Goal: Information Seeking & Learning: Learn about a topic

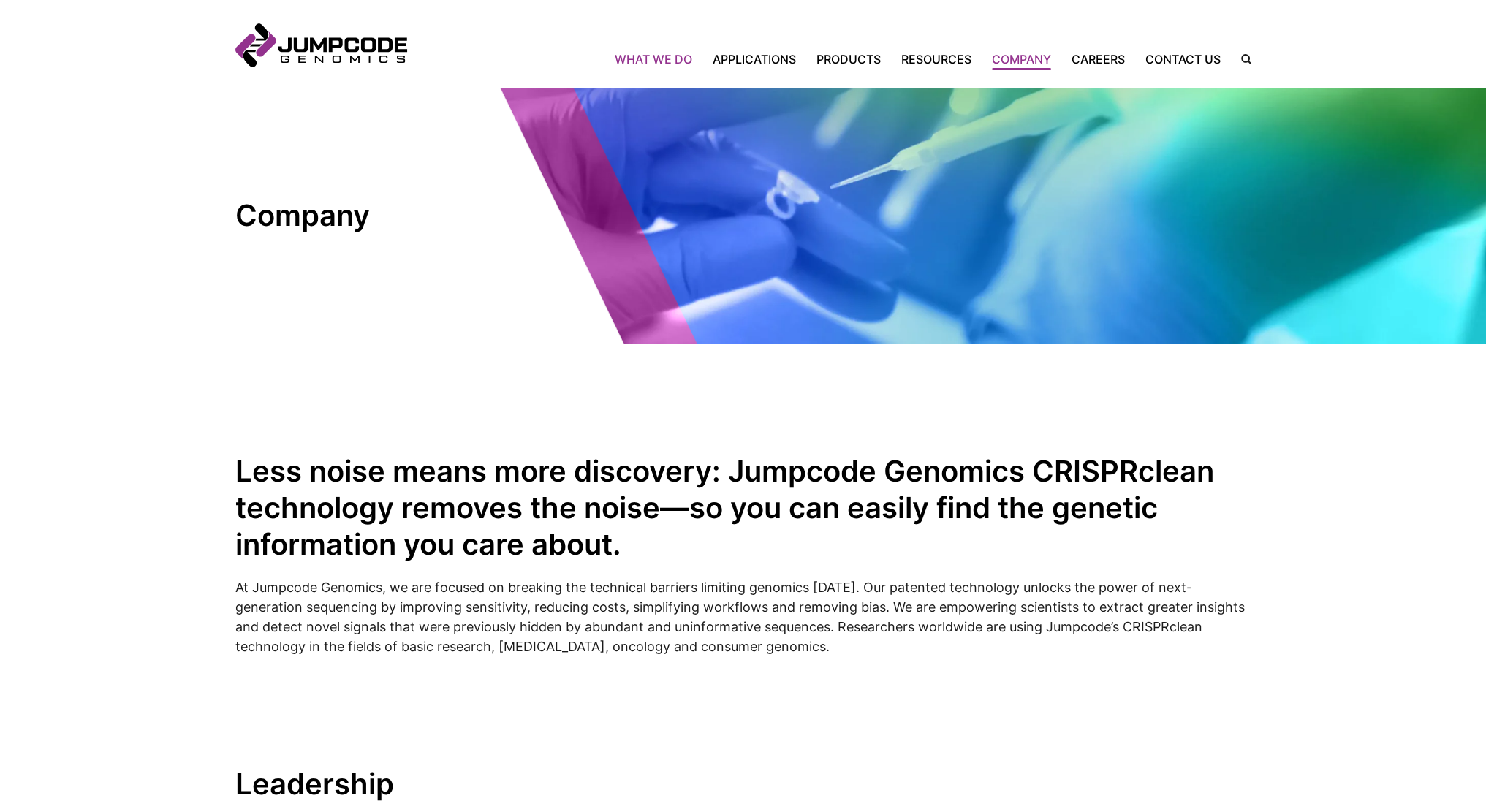
click at [682, 66] on link "What We Do" at bounding box center [658, 59] width 88 height 18
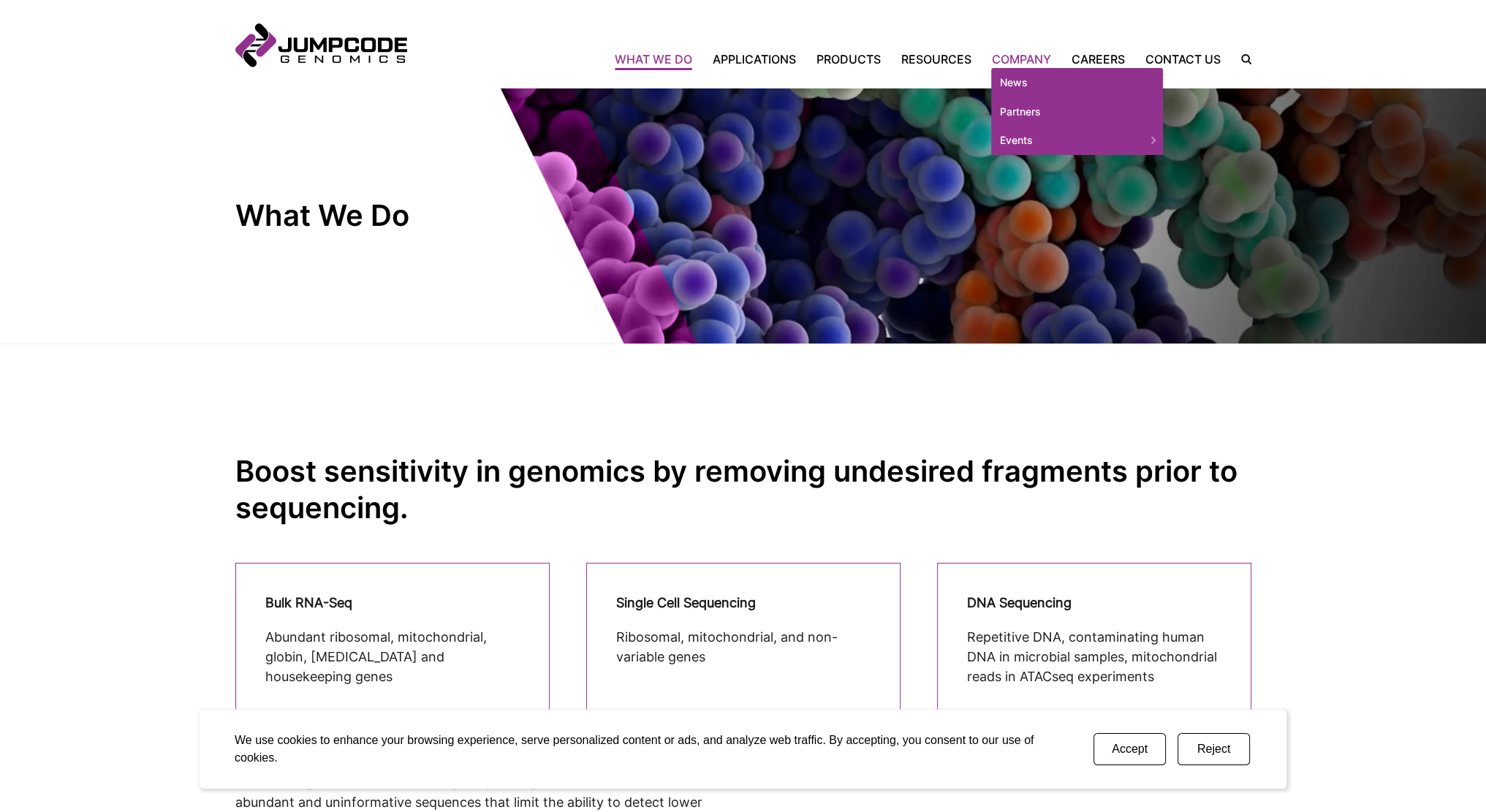
click at [1023, 57] on link "Company" at bounding box center [1022, 59] width 80 height 18
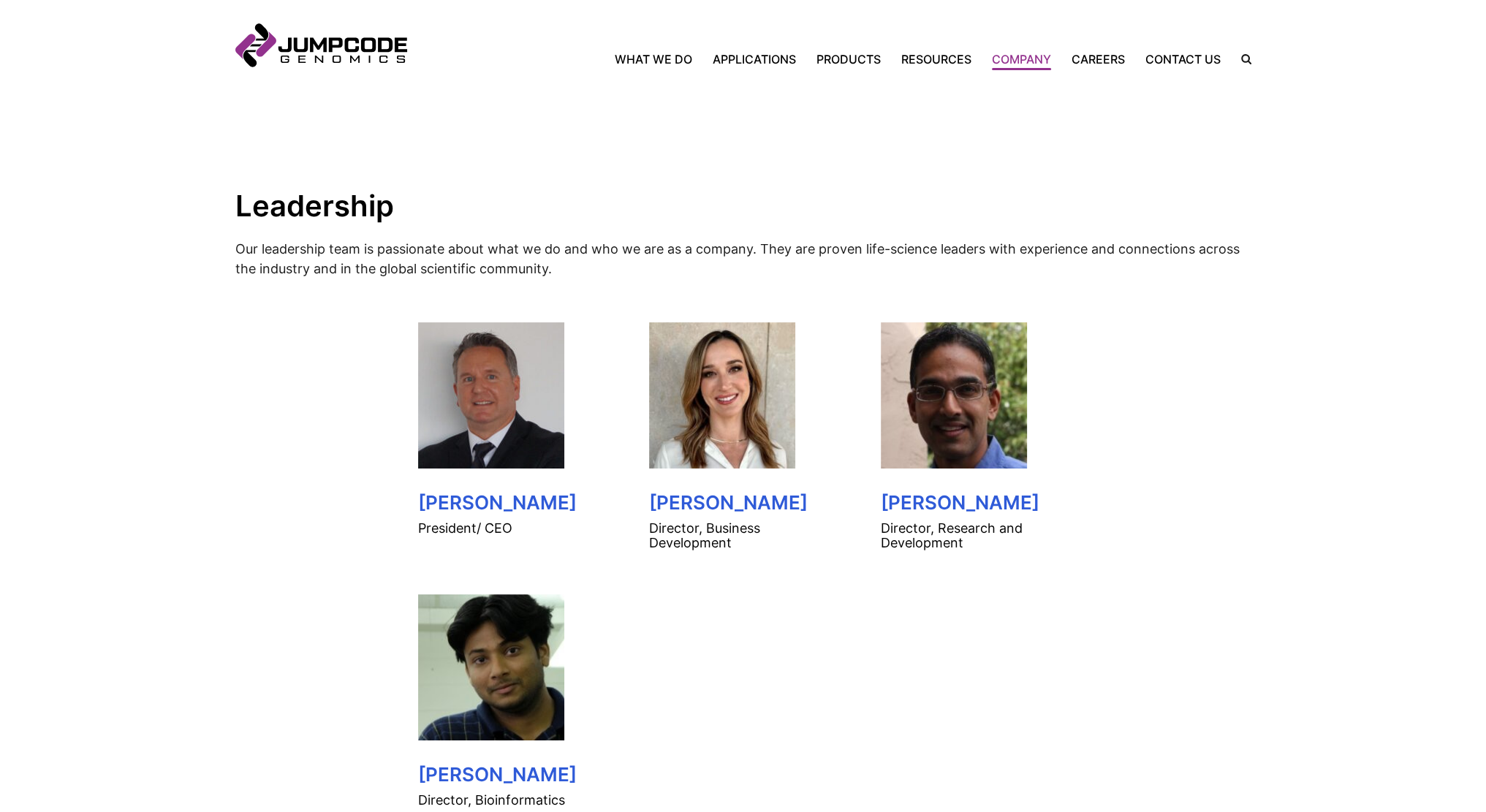
scroll to position [658, 0]
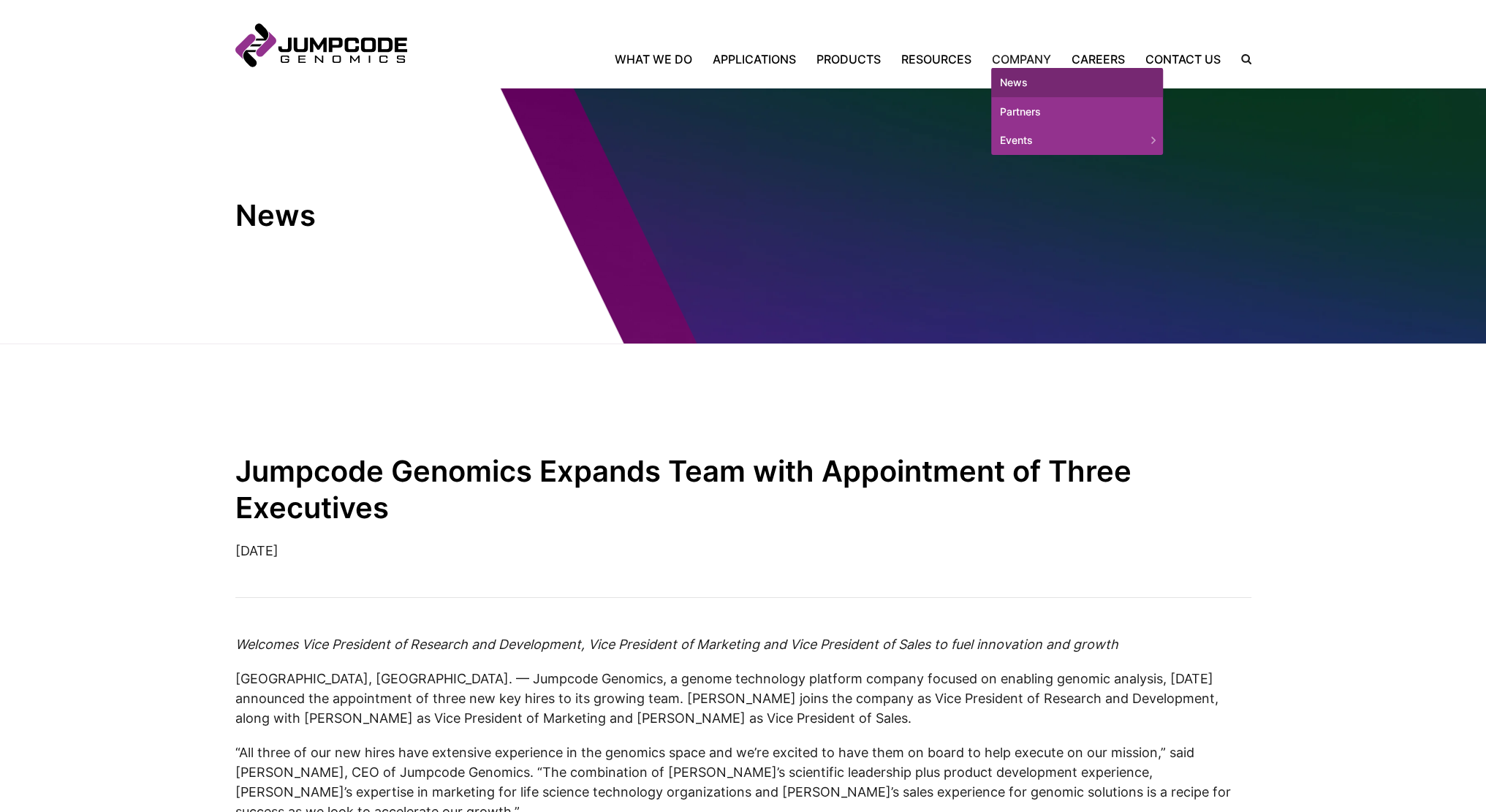
click at [1019, 77] on link "News" at bounding box center [1076, 83] width 172 height 29
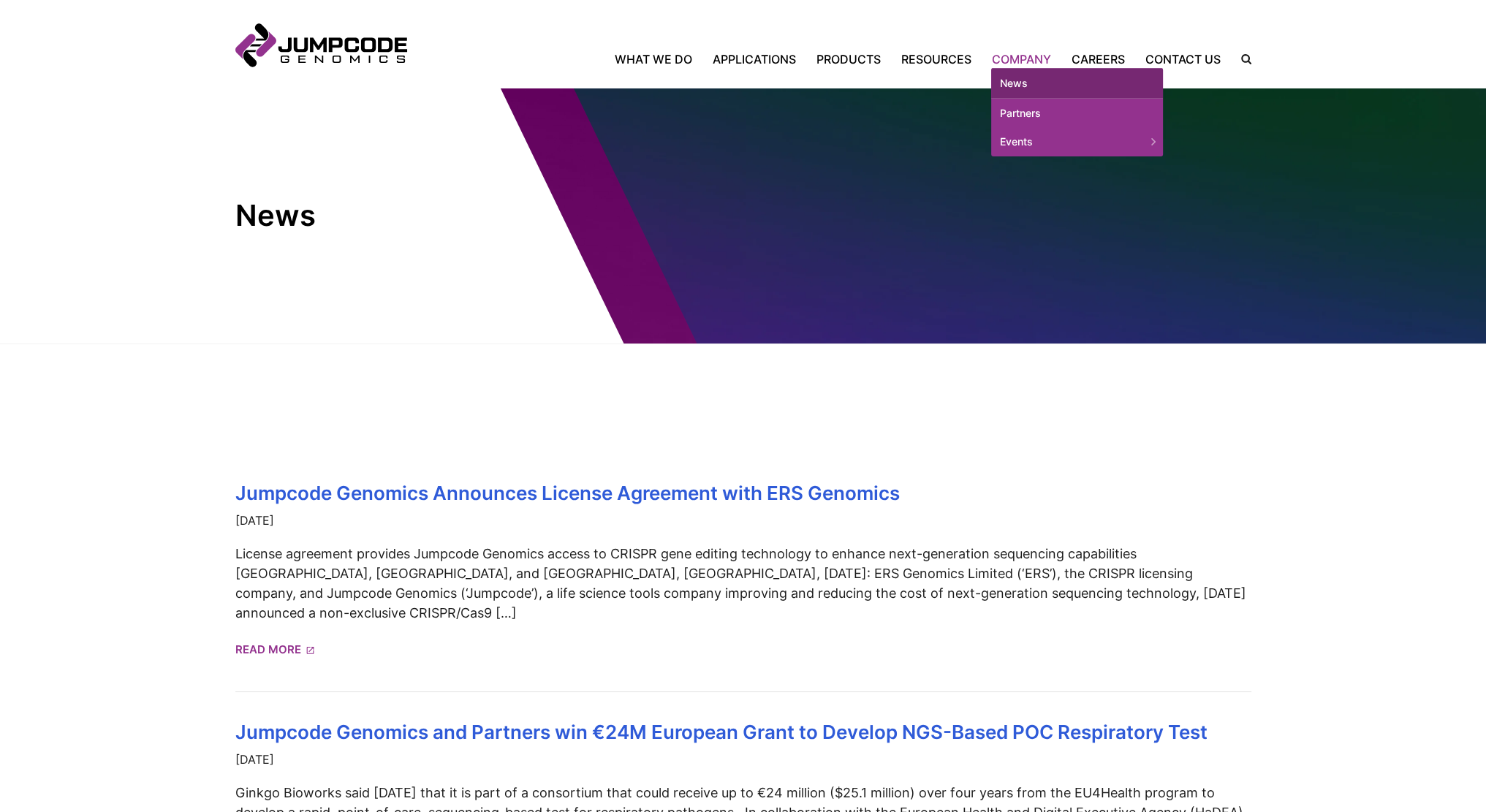
click at [1024, 53] on link "Company" at bounding box center [1022, 59] width 80 height 18
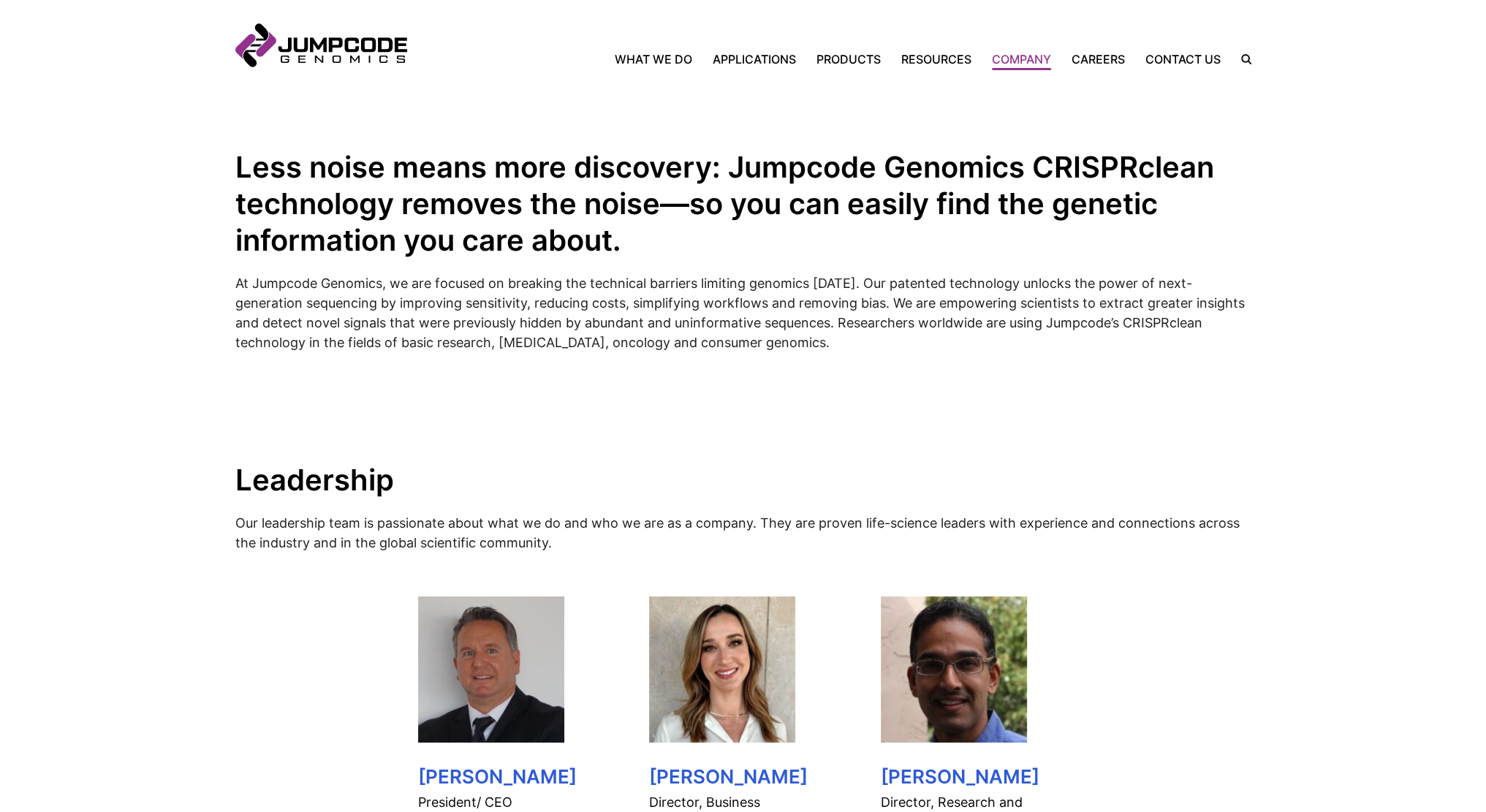
scroll to position [585, 0]
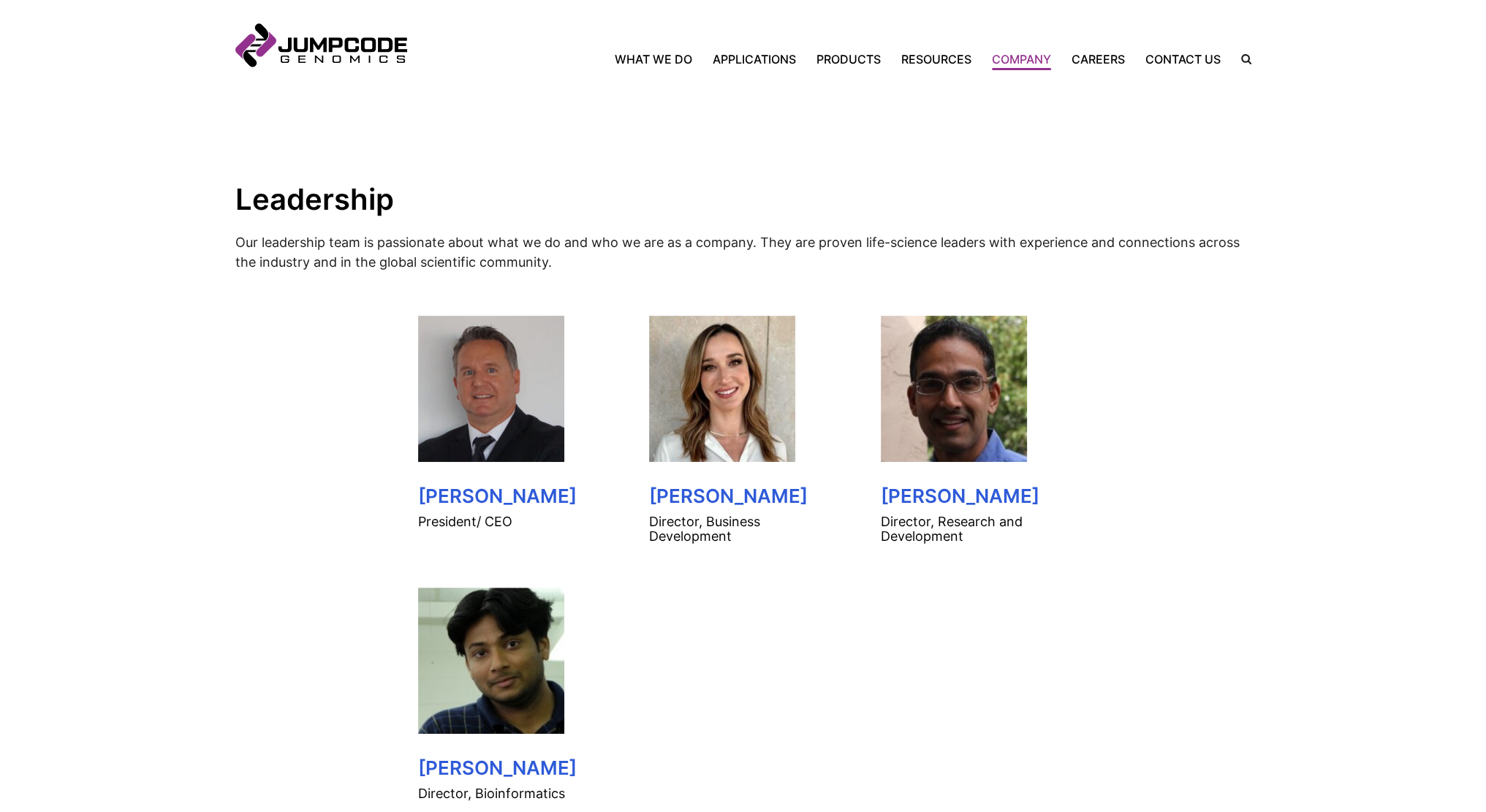
click at [510, 443] on img at bounding box center [491, 389] width 146 height 146
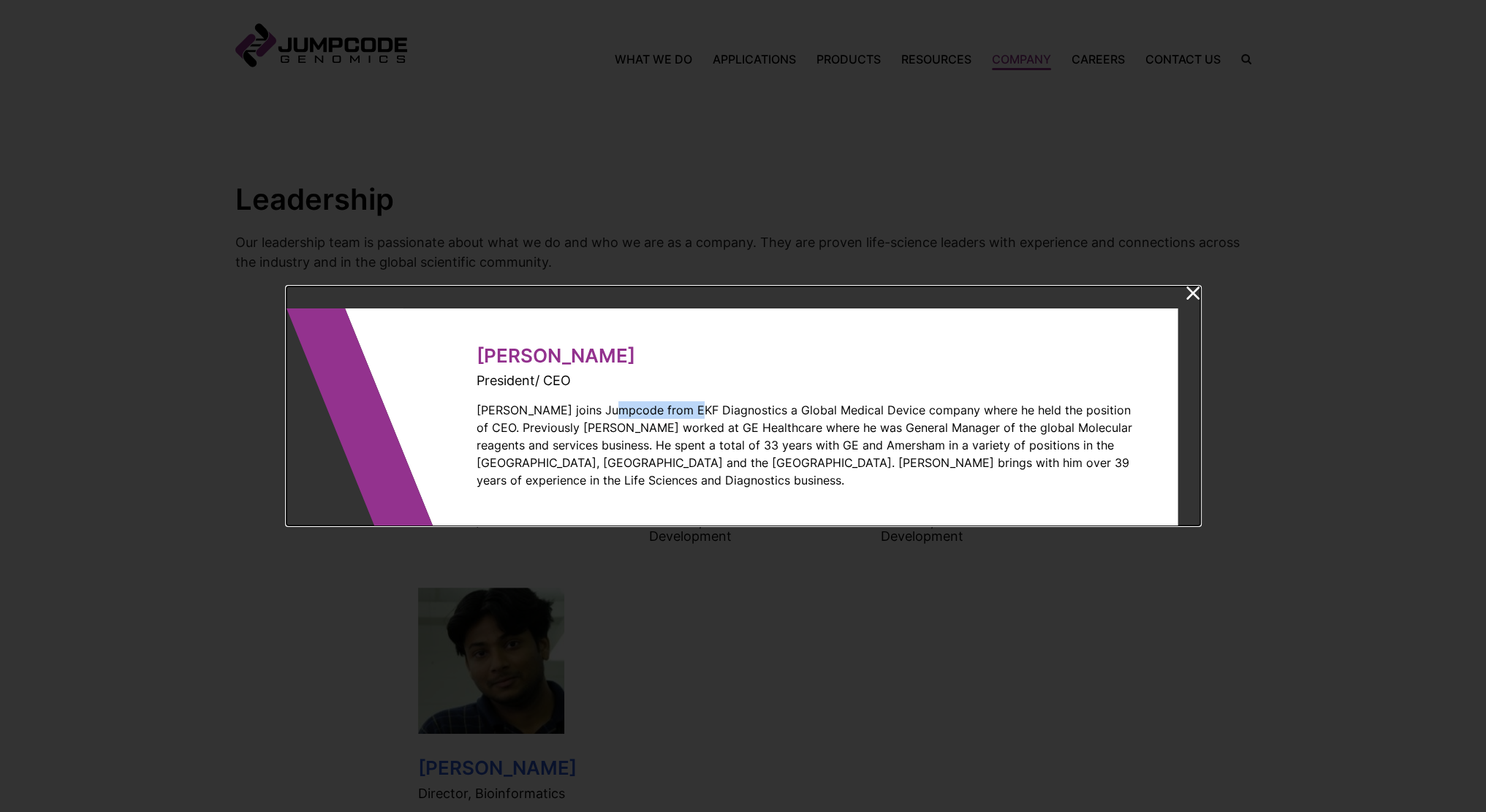
drag, startPoint x: 603, startPoint y: 421, endPoint x: 737, endPoint y: 418, distance: 134.0
click at [699, 418] on p "[PERSON_NAME] joins Jumpcode from EKF Diagnostics a Global Medical Device compa…" at bounding box center [809, 445] width 665 height 88
click at [743, 417] on p "[PERSON_NAME] joins Jumpcode from EKF Diagnostics a Global Medical Device compa…" at bounding box center [809, 445] width 665 height 88
drag, startPoint x: 788, startPoint y: 408, endPoint x: 997, endPoint y: 426, distance: 209.8
click at [825, 425] on dialog-wrap "[PERSON_NAME] President/ CEO [PERSON_NAME] joins Jumpcode from EKF Diagnostics …" at bounding box center [791, 416] width 775 height 217
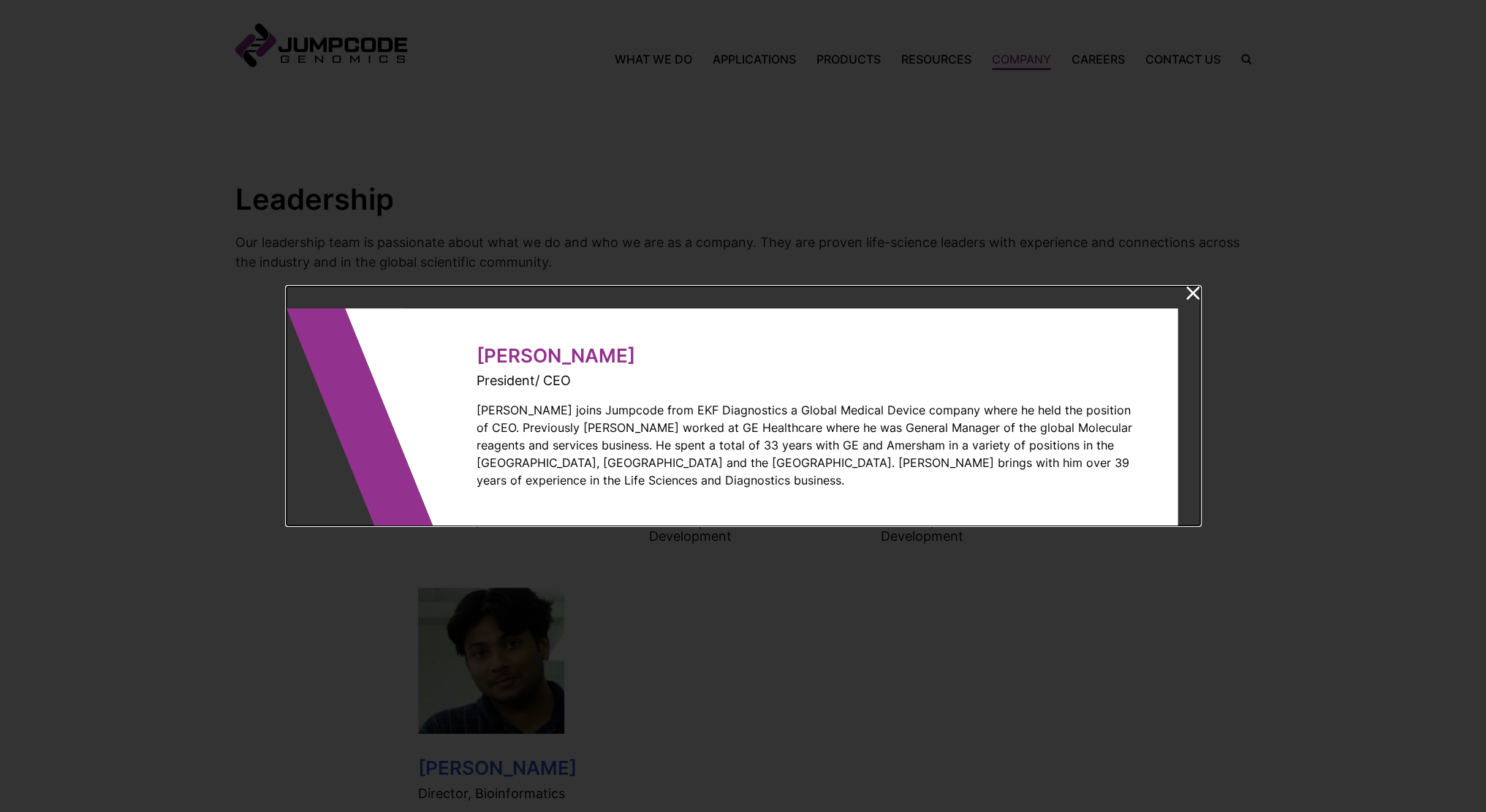
click at [997, 426] on p "[PERSON_NAME] joins Jumpcode from EKF Diagnostics a Global Medical Device compa…" at bounding box center [809, 445] width 665 height 88
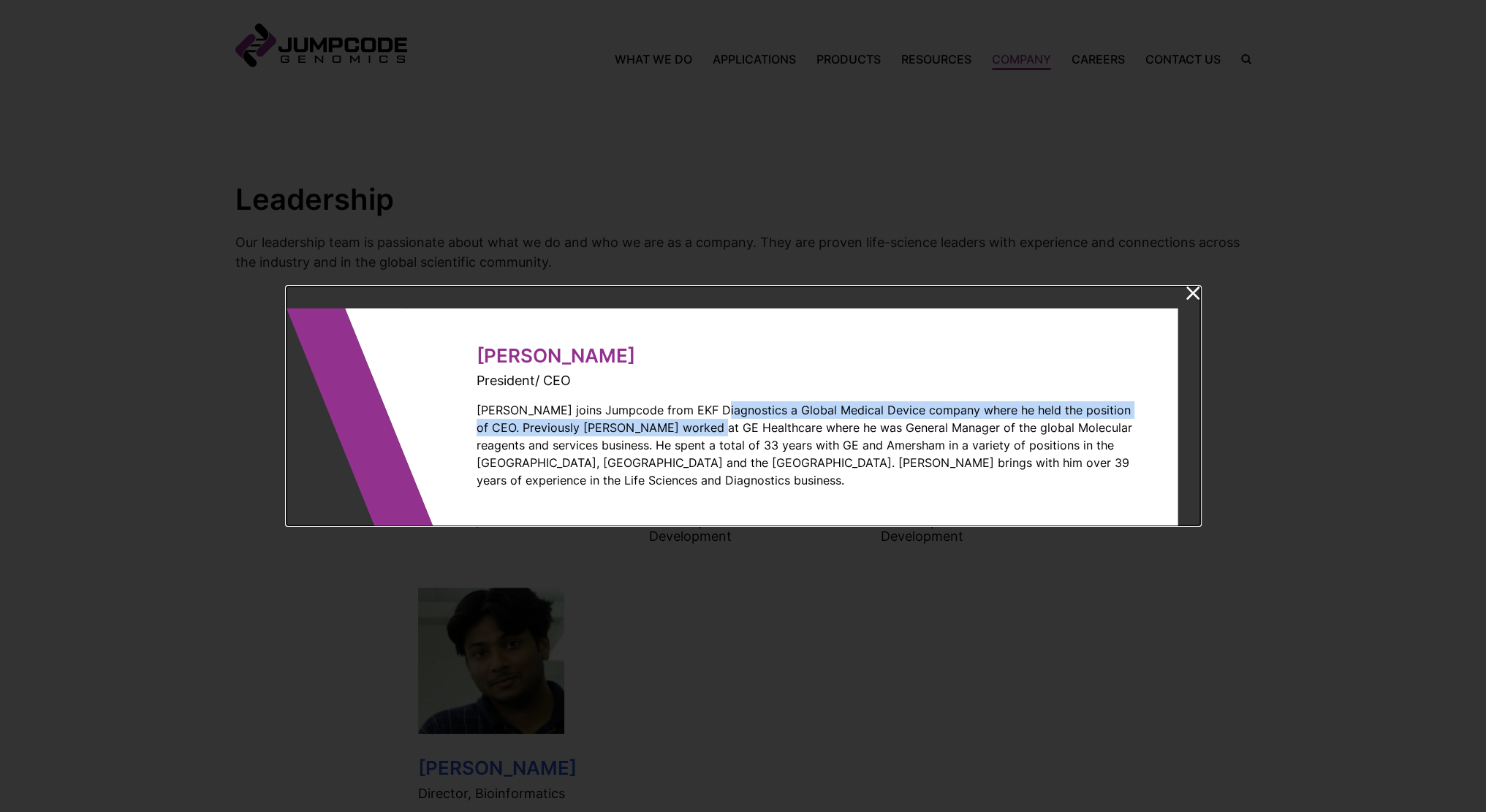
drag, startPoint x: 706, startPoint y: 418, endPoint x: 715, endPoint y: 441, distance: 24.7
click at [715, 441] on p "[PERSON_NAME] joins Jumpcode from EKF Diagnostics a Global Medical Device compa…" at bounding box center [809, 445] width 665 height 88
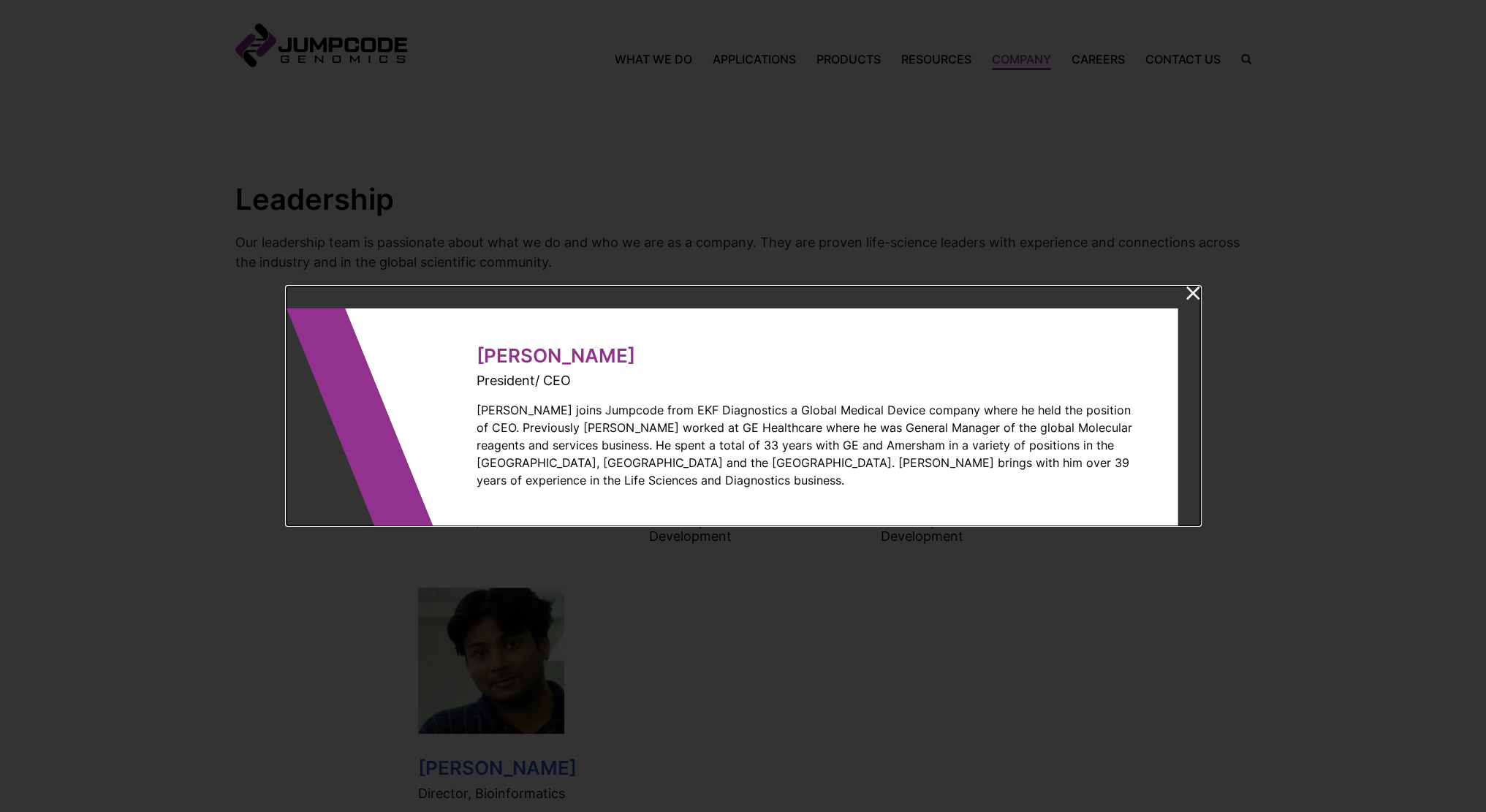
click at [819, 448] on p "[PERSON_NAME] joins Jumpcode from EKF Diagnostics a Global Medical Device compa…" at bounding box center [809, 445] width 665 height 88
click at [1195, 299] on icon at bounding box center [1193, 292] width 14 height 13
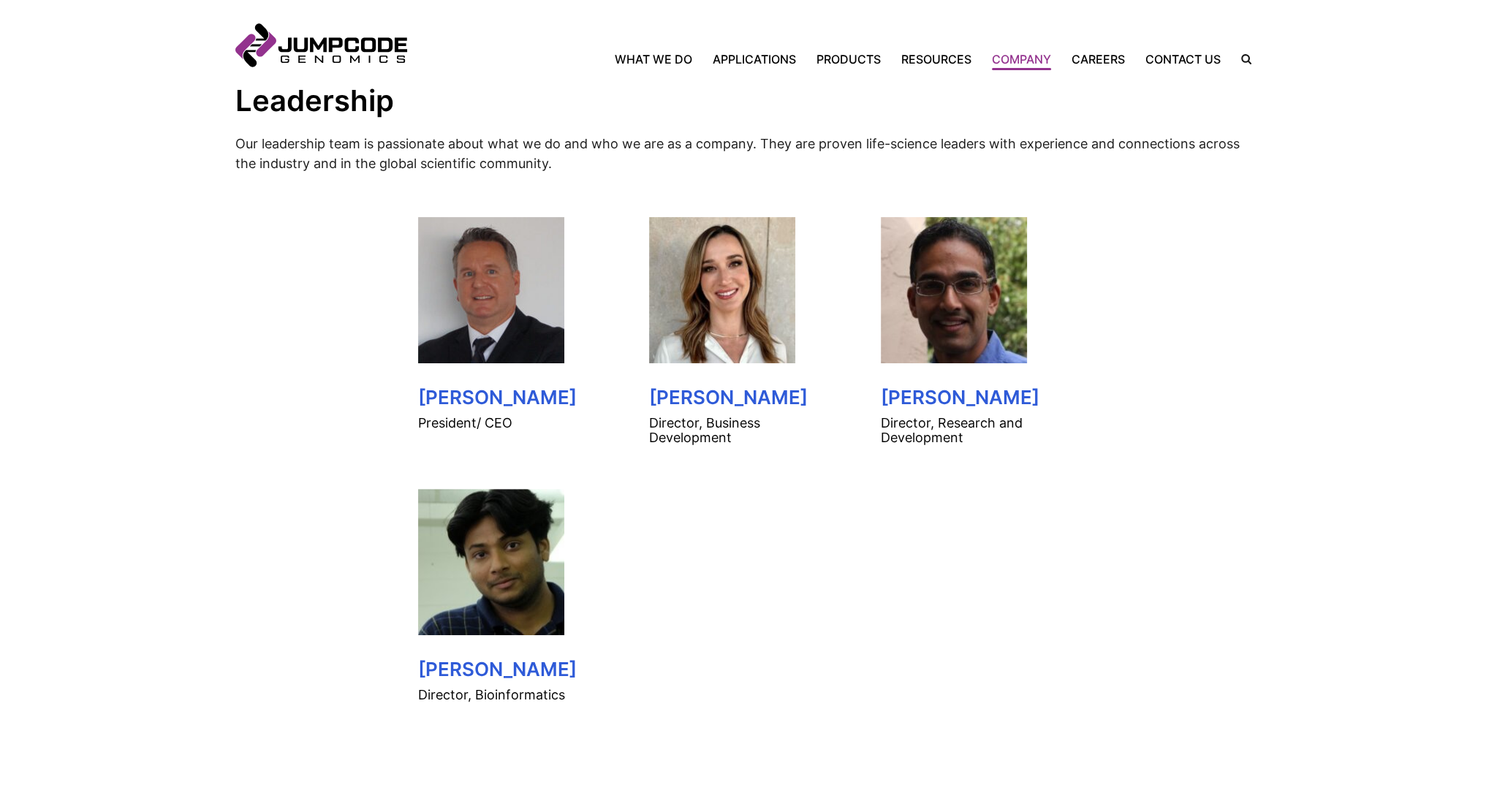
scroll to position [658, 0]
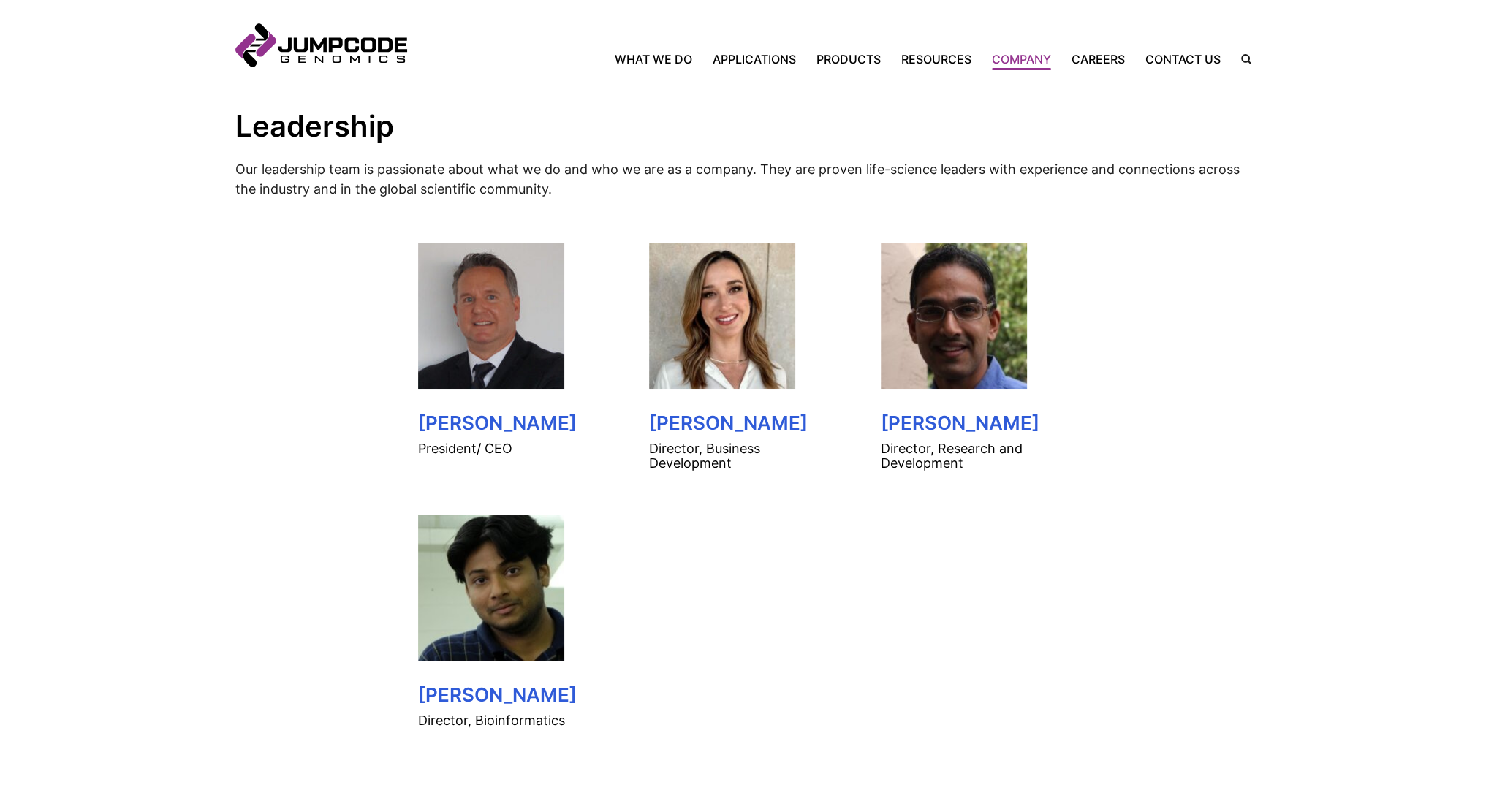
click at [714, 334] on img at bounding box center [723, 316] width 146 height 146
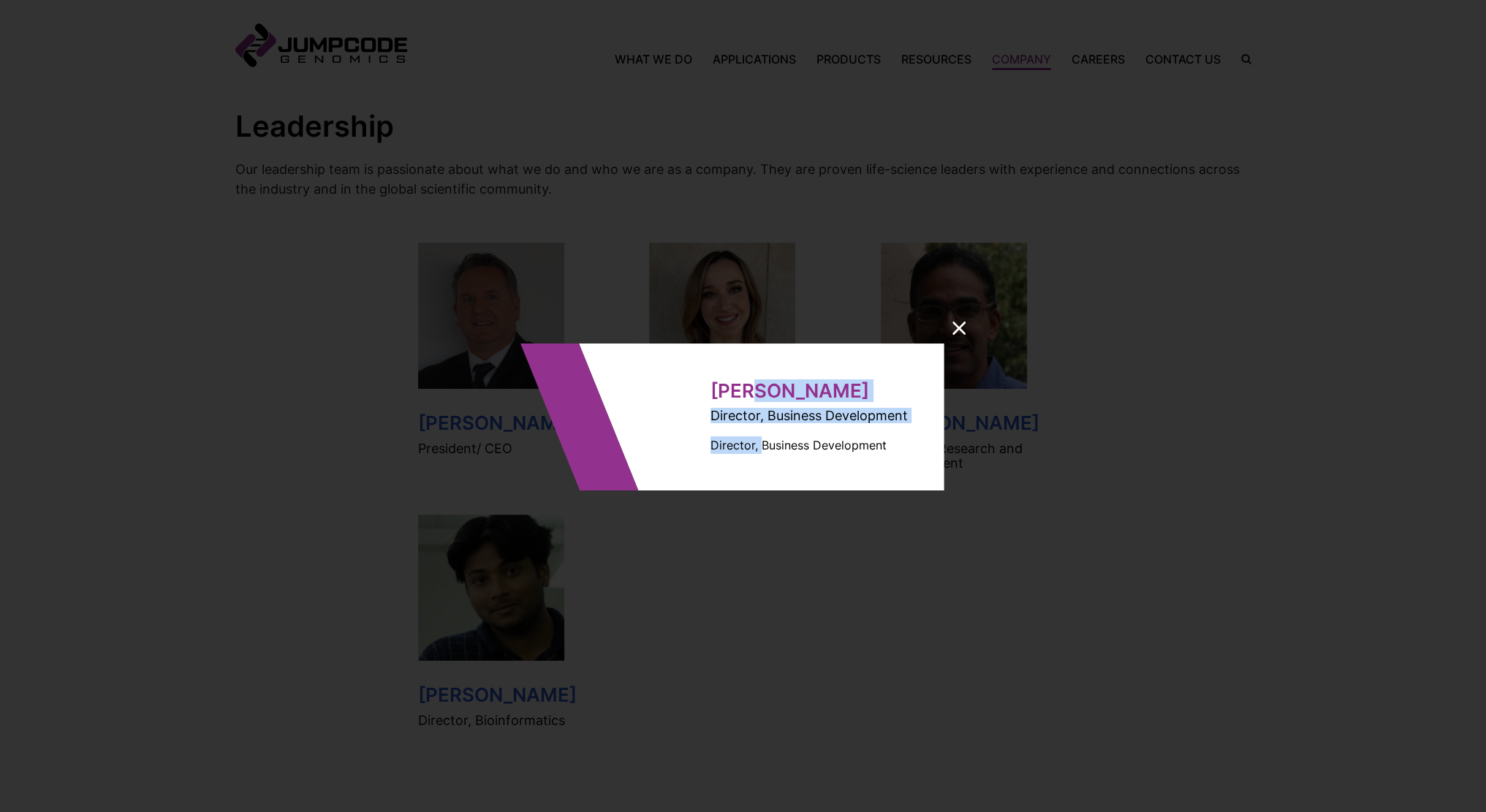
drag, startPoint x: 762, startPoint y: 452, endPoint x: 780, endPoint y: 434, distance: 25.5
click at [769, 444] on dialog-wrap "[PERSON_NAME] Director, Business Development Director, Business Development" at bounding box center [791, 416] width 307 height 147
click at [964, 332] on icon at bounding box center [958, 328] width 13 height 13
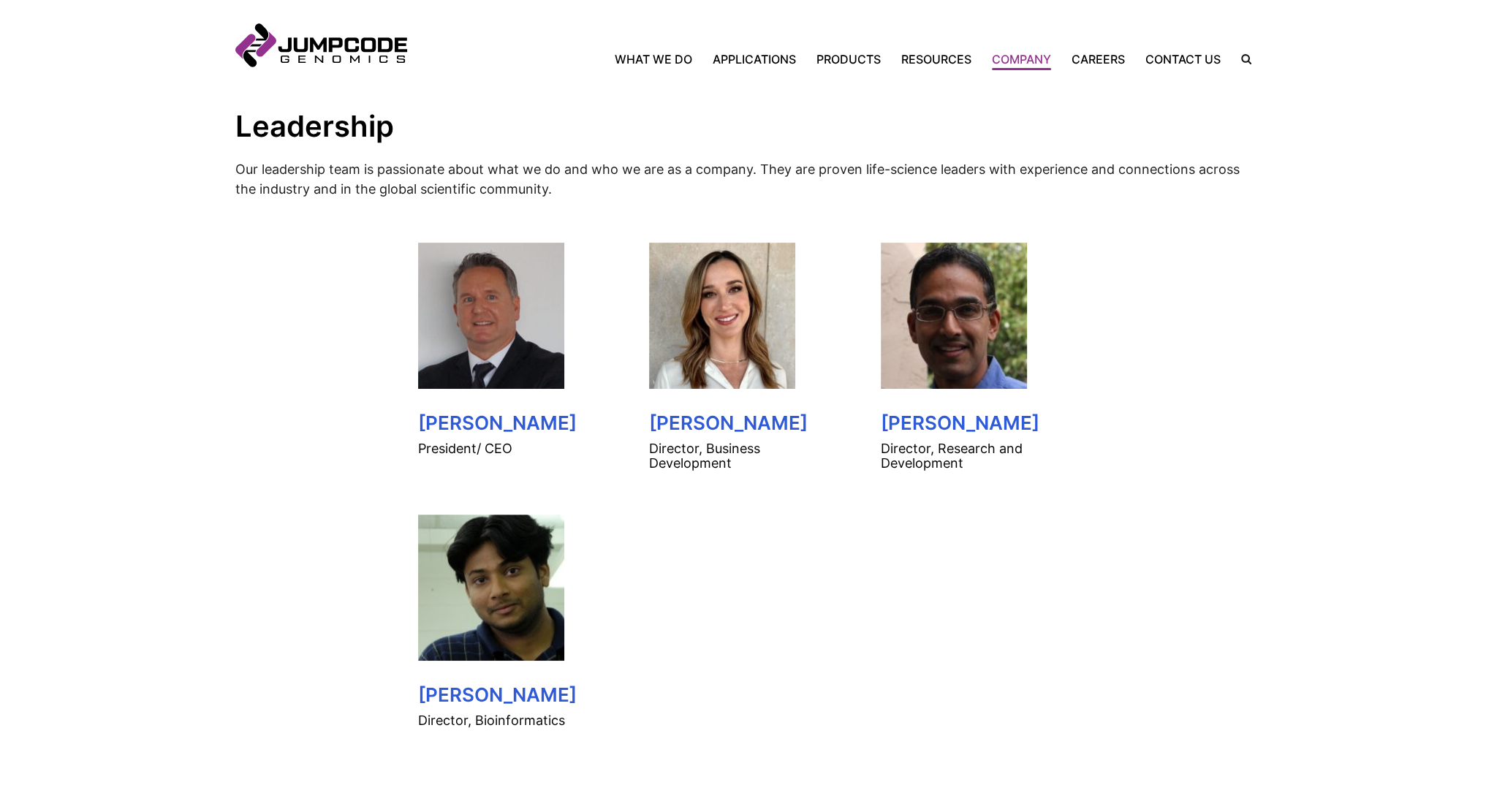
click at [1075, 345] on inner-wrap "Leadership Our leadership team is passionate about what we do and who we are as…" at bounding box center [743, 441] width 1016 height 883
click at [1152, 407] on inner-wrap "Leadership Our leadership team is passionate about what we do and who we are as…" at bounding box center [743, 441] width 1016 height 883
click at [710, 423] on h3 "[PERSON_NAME]" at bounding box center [743, 423] width 188 height 21
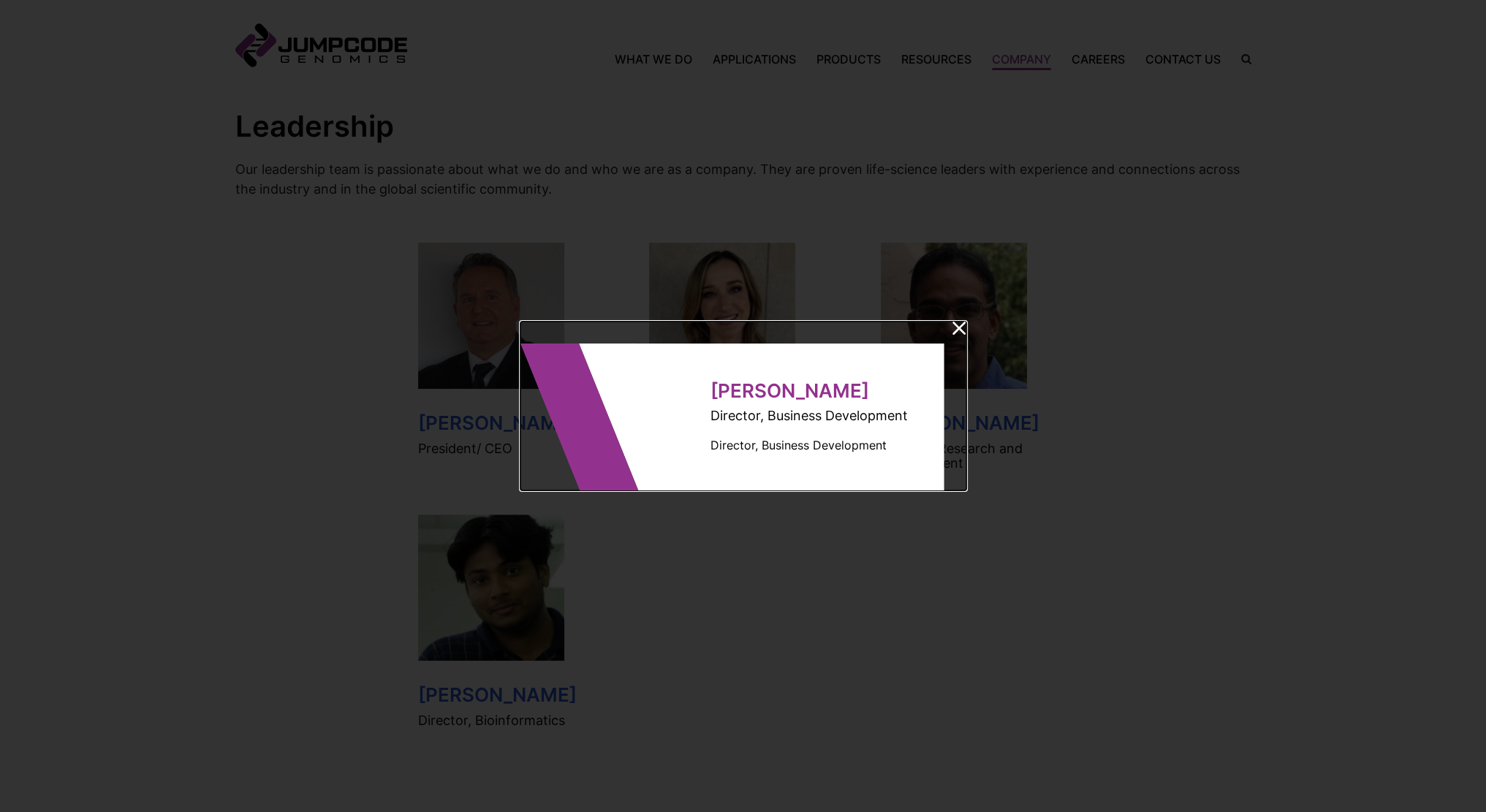
click at [966, 324] on dialog "[PERSON_NAME] Director, Business Development Director, Business Development" at bounding box center [743, 406] width 446 height 170
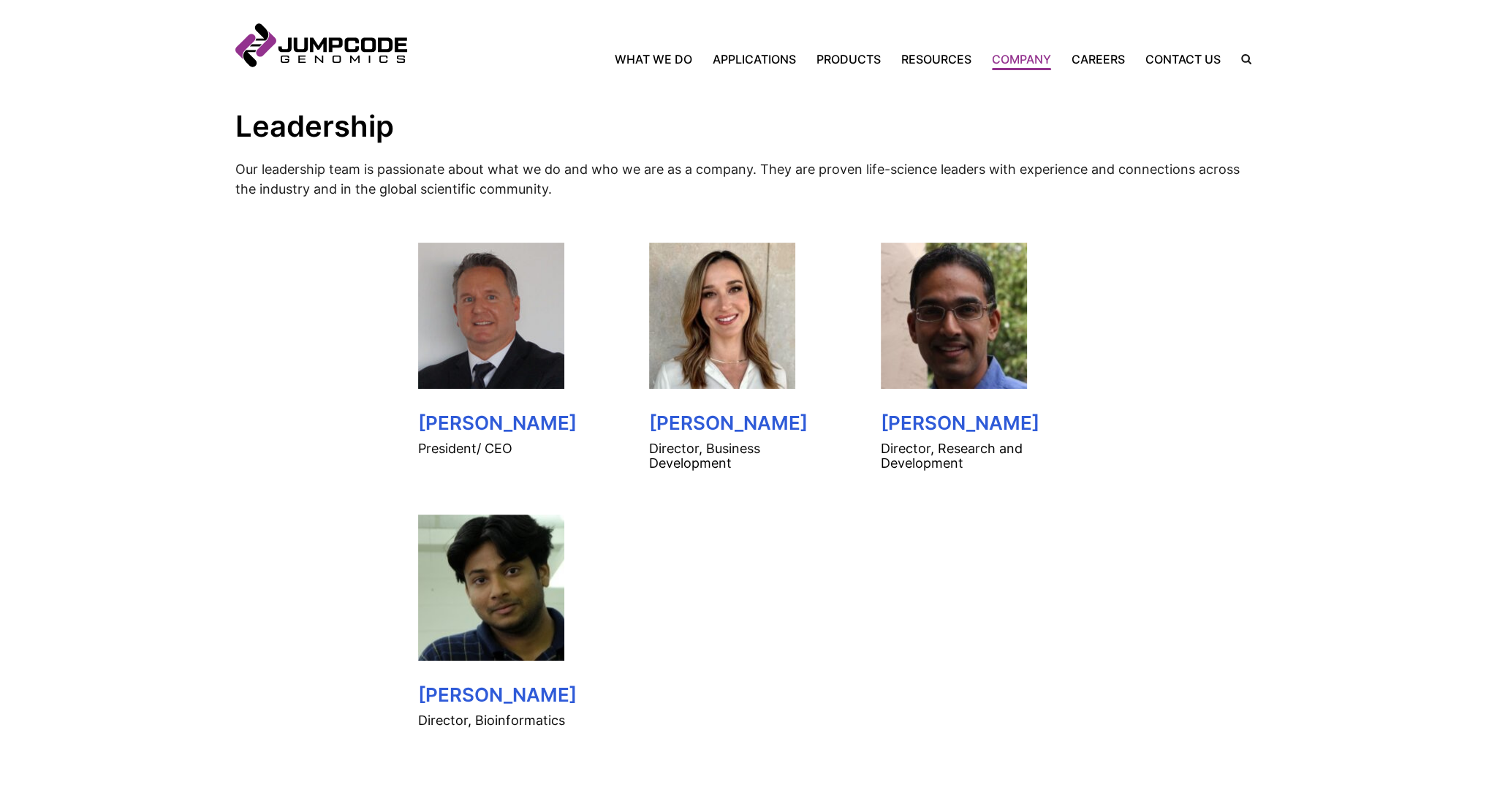
click at [1172, 382] on inner-wrap "Leadership Our leadership team is passionate about what we do and who we are as…" at bounding box center [743, 441] width 1016 height 883
click at [1353, 550] on section "Leadership Our leadership team is passionate about what we do and who we are as…" at bounding box center [743, 441] width 1486 height 883
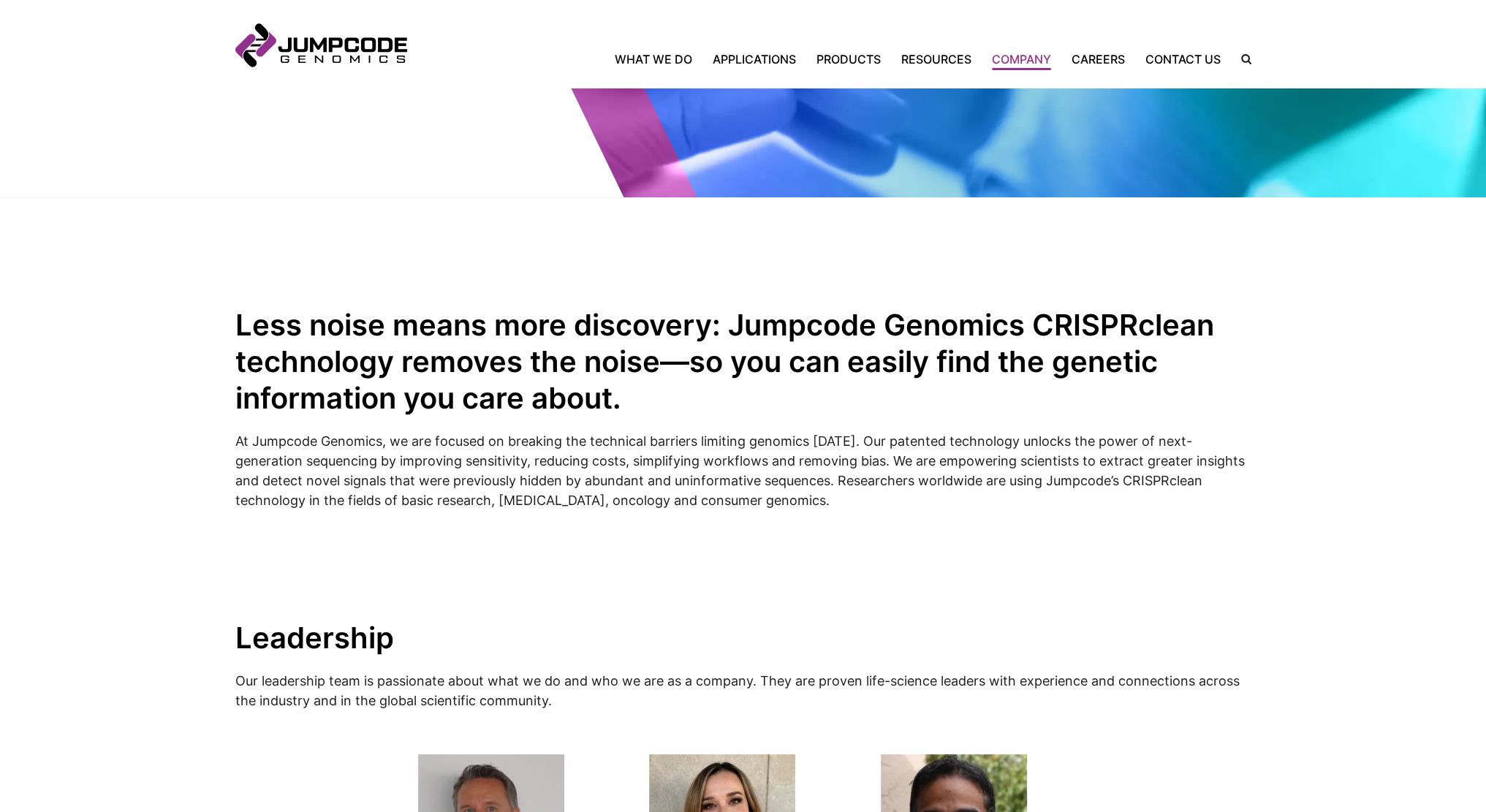
scroll to position [0, 0]
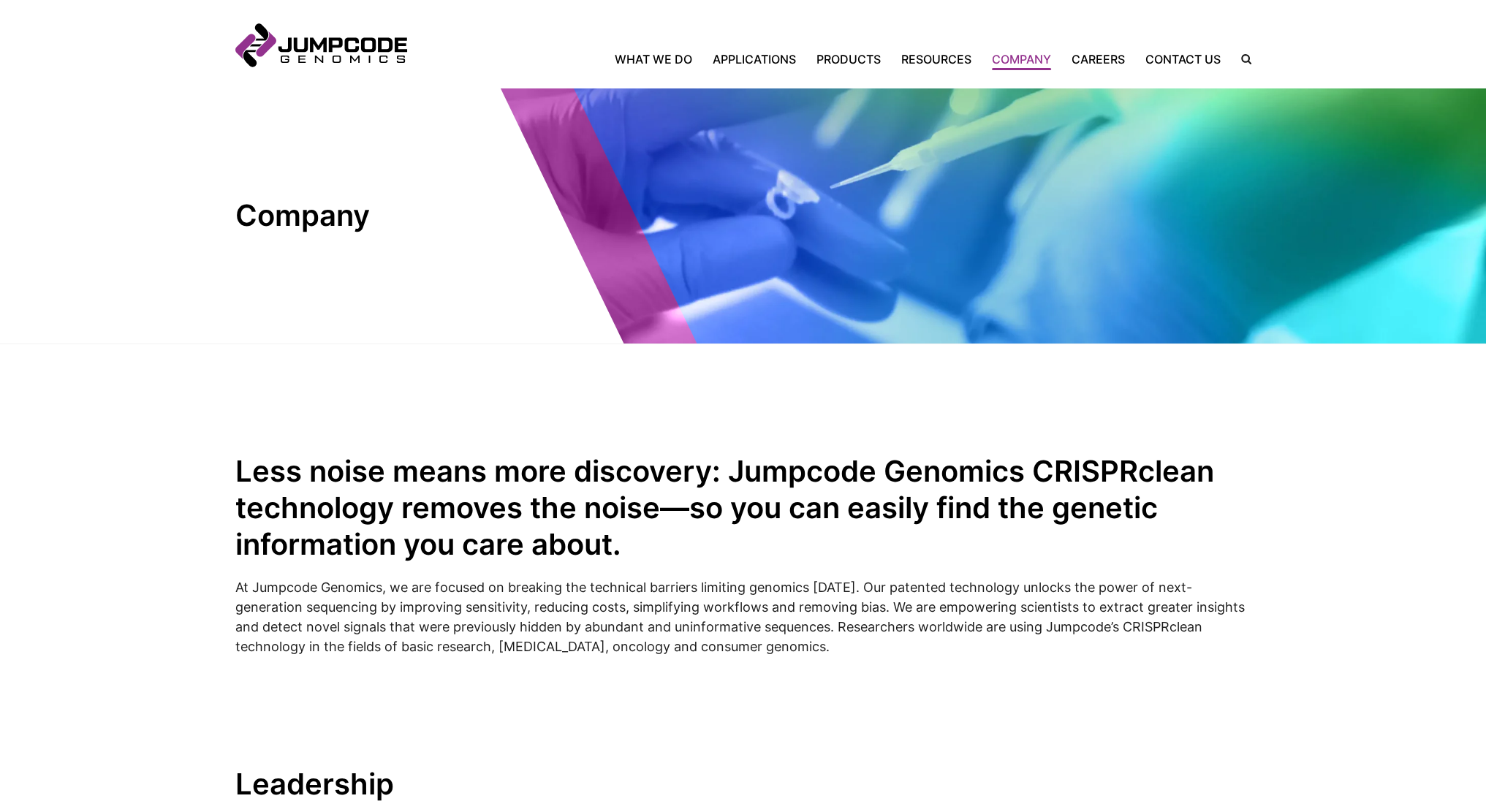
drag, startPoint x: 626, startPoint y: 547, endPoint x: 697, endPoint y: 516, distance: 77.5
click at [697, 516] on h2 "Less noise means more discovery: Jumpcode Genomics CRISPRclean technology remov…" at bounding box center [743, 508] width 1016 height 109
